Goal: Navigation & Orientation: Find specific page/section

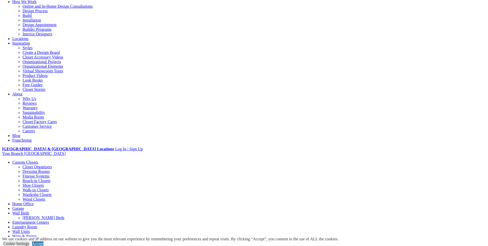
scroll to position [128, 0]
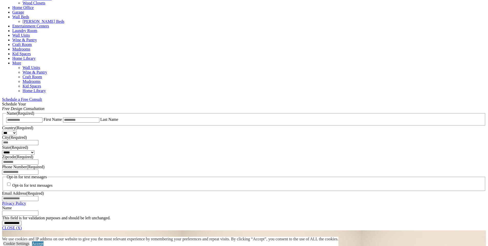
scroll to position [256, 0]
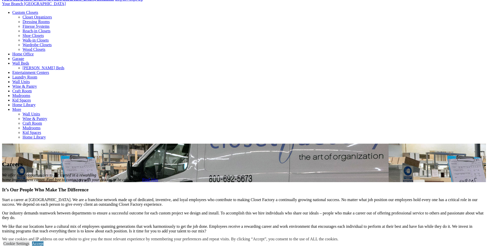
scroll to position [256, 0]
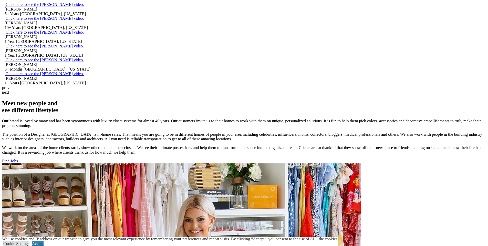
scroll to position [435, 0]
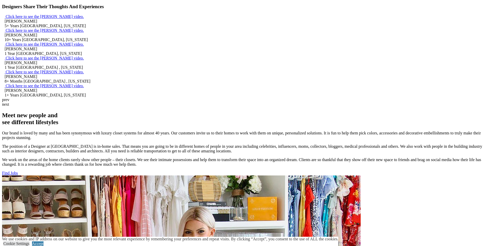
click at [18, 171] on link "Find Jobs" at bounding box center [10, 173] width 16 height 4
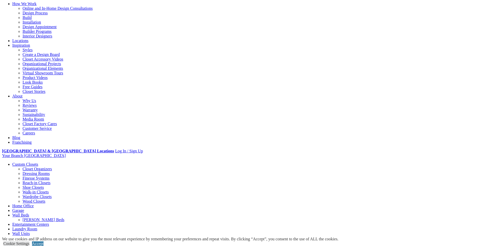
scroll to position [51, 0]
